Goal: Check status: Check status

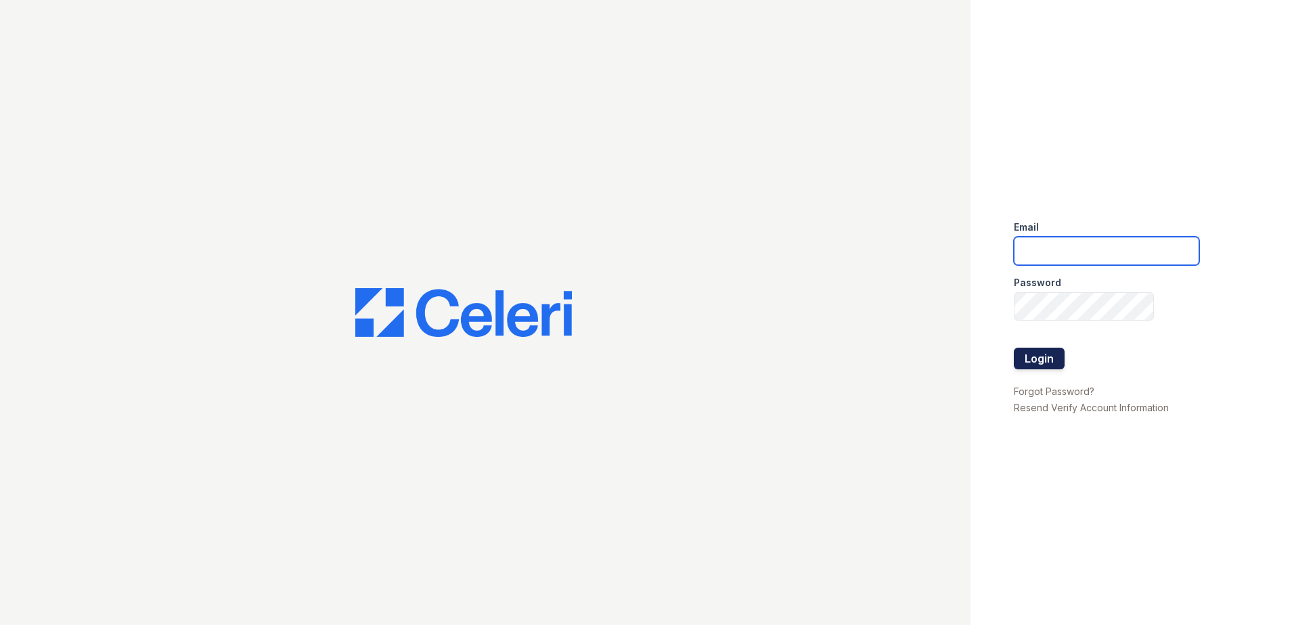
type input "cmullins@trinity-pm.com"
click at [1047, 361] on button "Login" at bounding box center [1039, 359] width 51 height 22
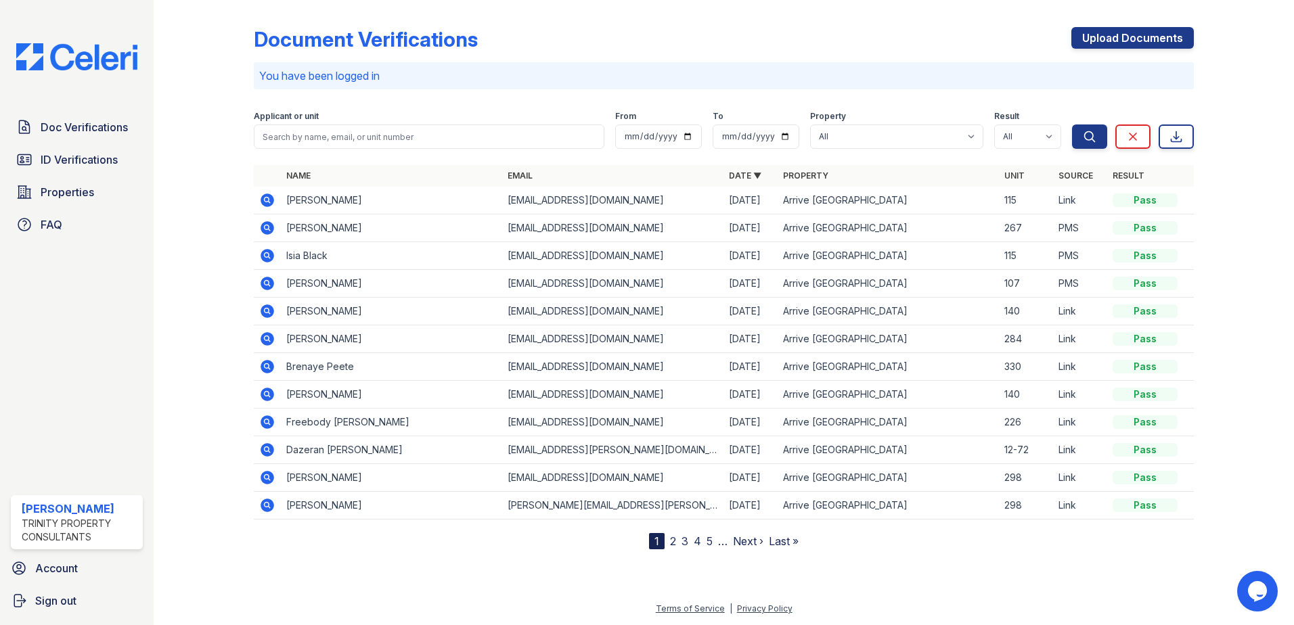
drag, startPoint x: 86, startPoint y: 161, endPoint x: 153, endPoint y: 189, distance: 72.5
click at [86, 161] on span "ID Verifications" at bounding box center [79, 160] width 77 height 16
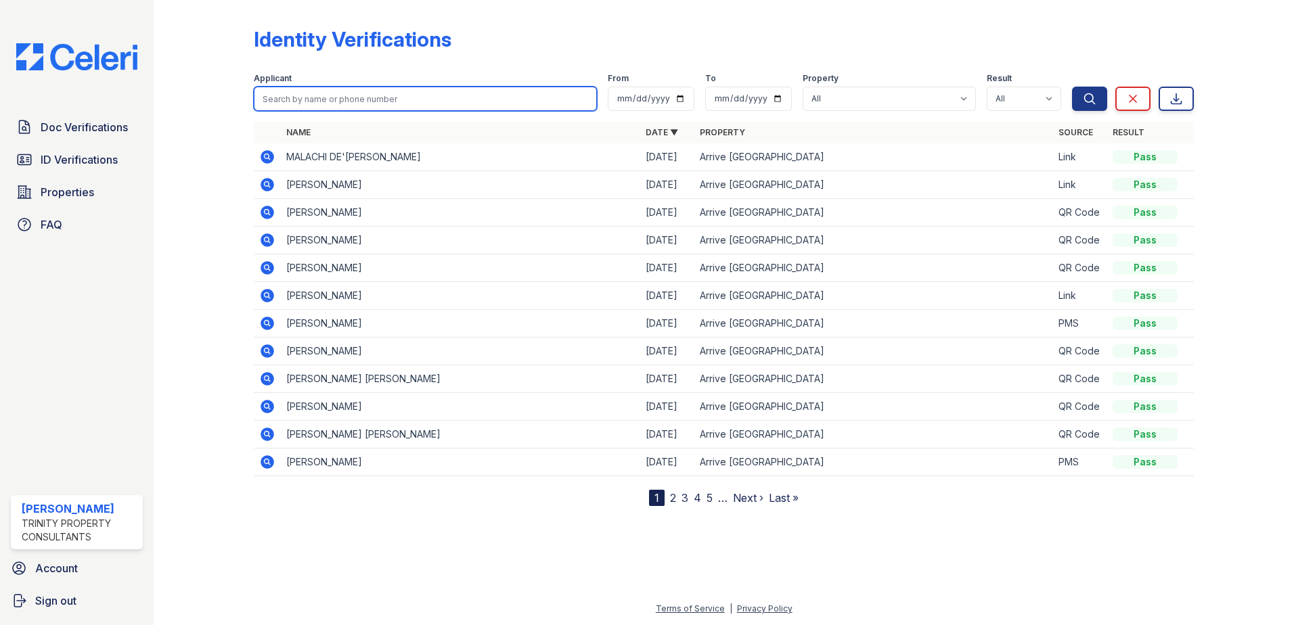
click at [374, 106] on input "search" at bounding box center [425, 99] width 343 height 24
type input "Talisha"
click at [1072, 87] on button "Search" at bounding box center [1089, 99] width 35 height 24
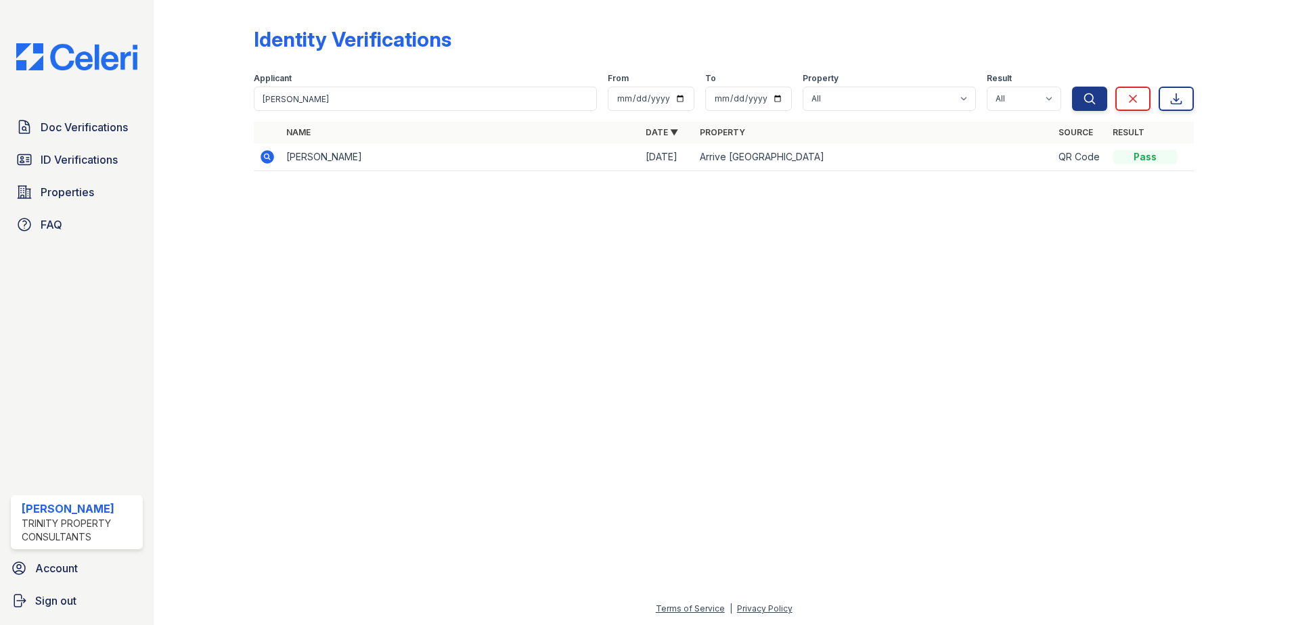
click at [265, 158] on icon at bounding box center [267, 157] width 16 height 16
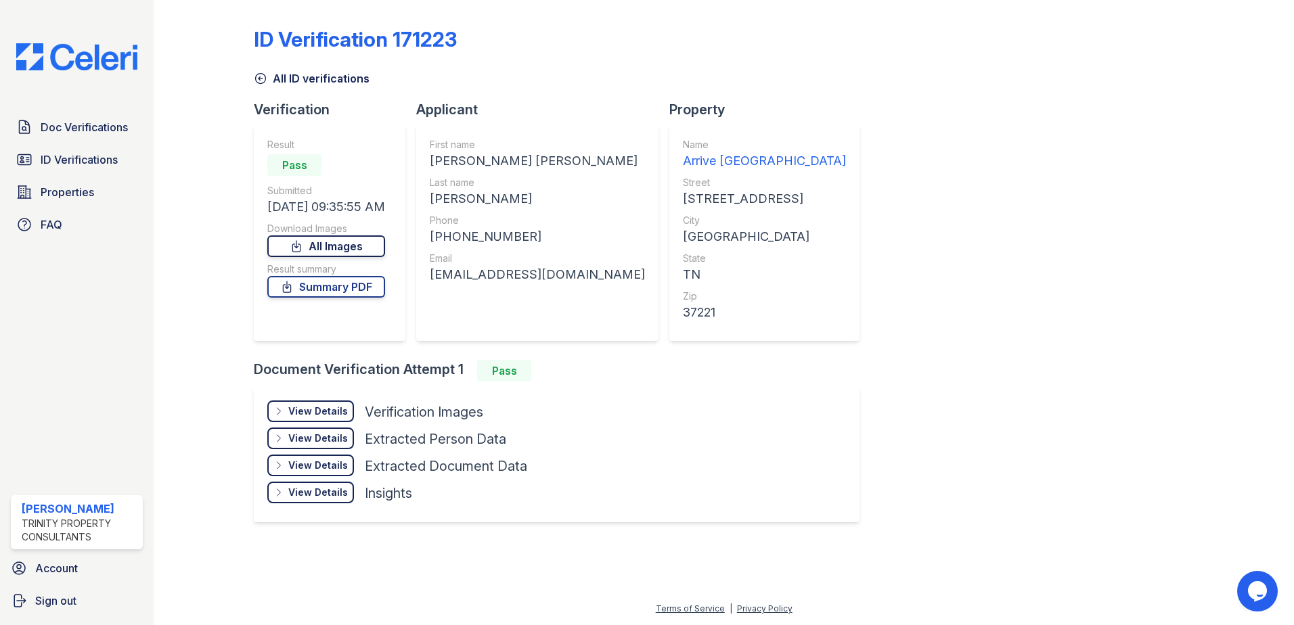
click at [328, 250] on link "All Images" at bounding box center [326, 247] width 118 height 22
click at [292, 284] on icon at bounding box center [287, 287] width 14 height 14
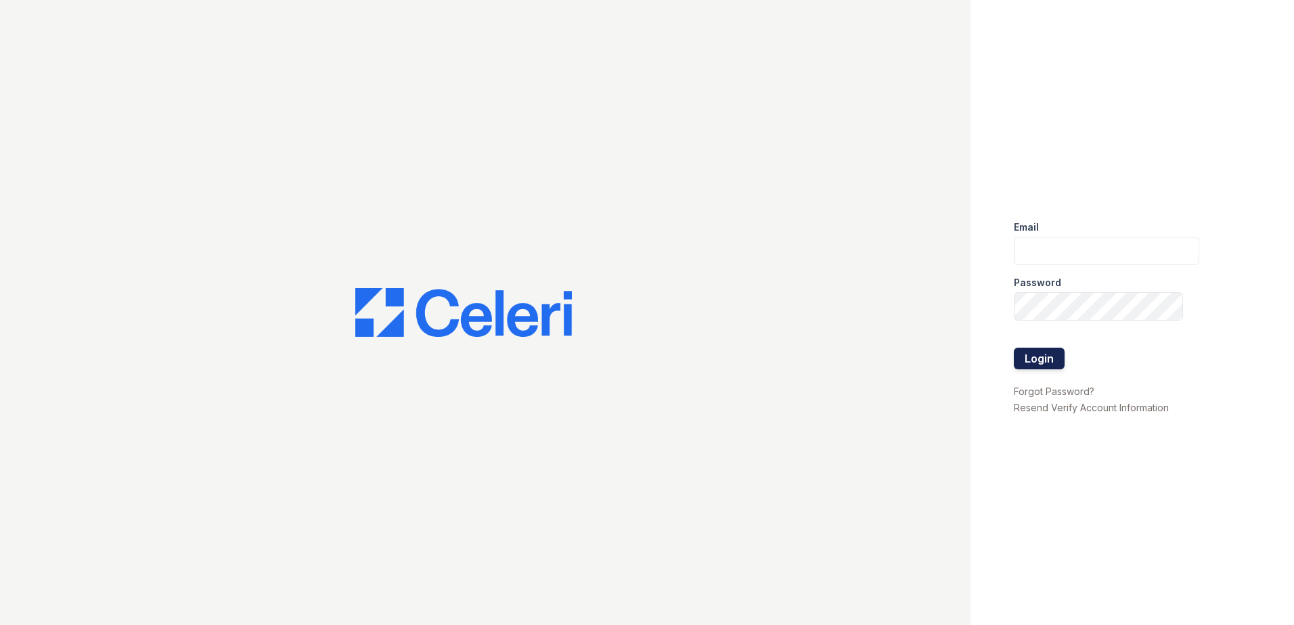
type input "cmullins@trinity-pm.com"
click at [1049, 361] on button "Login" at bounding box center [1039, 359] width 51 height 22
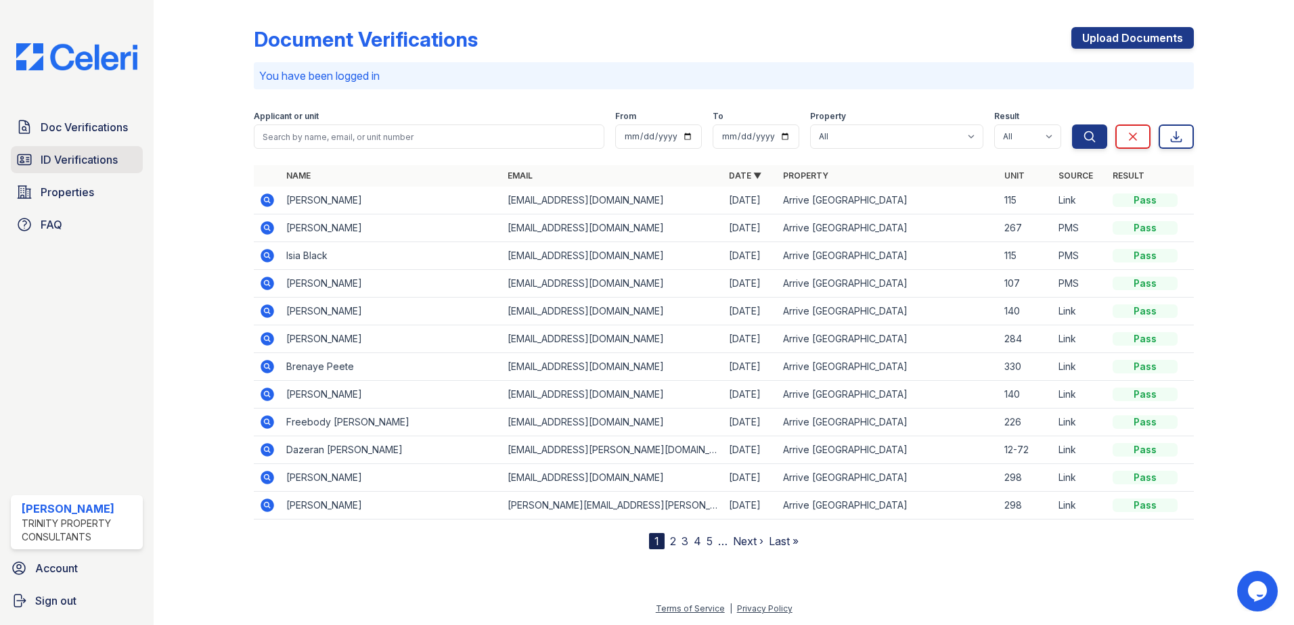
click at [93, 161] on span "ID Verifications" at bounding box center [79, 160] width 77 height 16
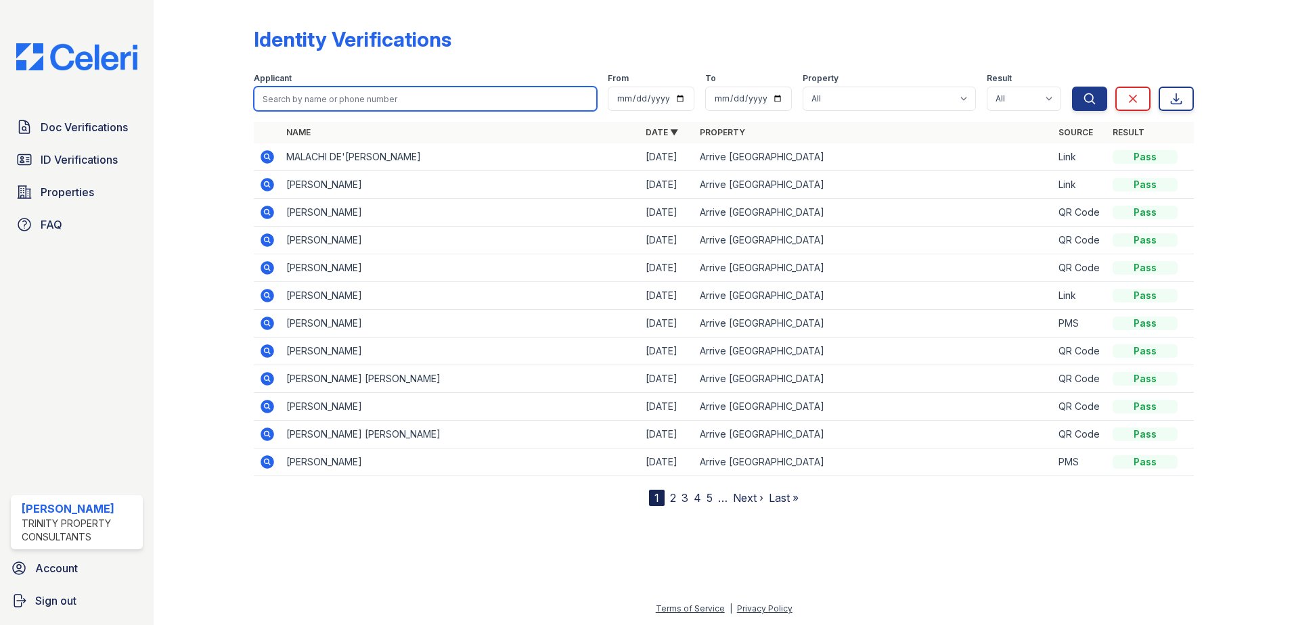
click at [351, 97] on input "search" at bounding box center [425, 99] width 343 height 24
type input "Isia"
click at [1072, 87] on button "Search" at bounding box center [1089, 99] width 35 height 24
